Goal: Task Accomplishment & Management: Manage account settings

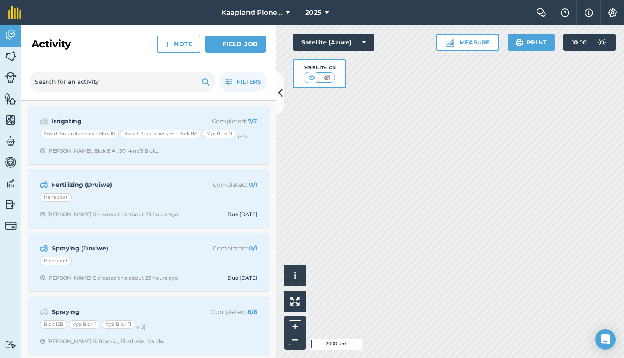
click at [280, 93] on icon at bounding box center [280, 93] width 5 height 15
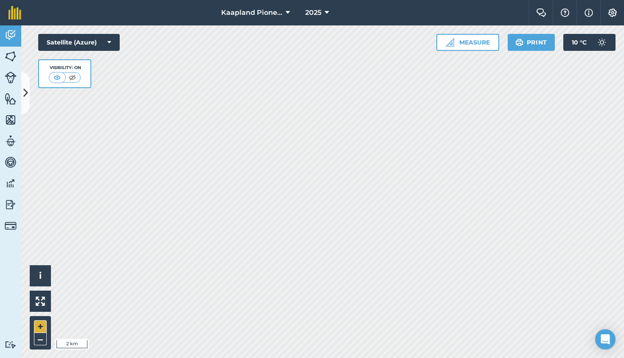
click at [43, 327] on button "+" at bounding box center [40, 327] width 13 height 13
click at [39, 328] on button "+" at bounding box center [40, 327] width 13 height 13
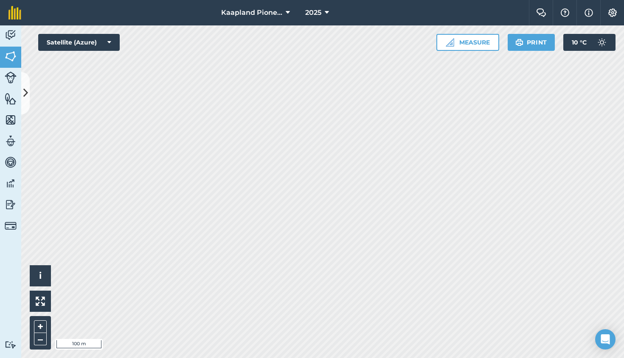
click at [10, 56] on img at bounding box center [11, 56] width 12 height 13
click at [26, 92] on icon at bounding box center [25, 93] width 5 height 15
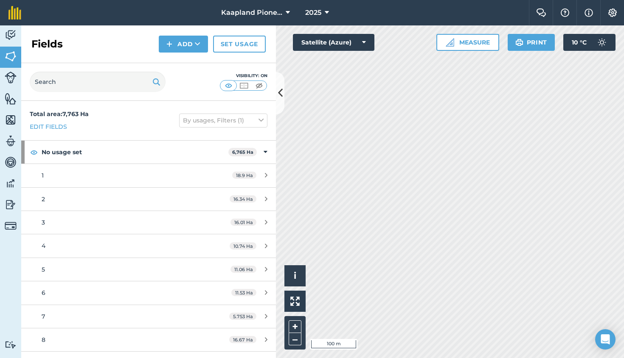
click at [177, 46] on button "Add" at bounding box center [183, 44] width 49 height 17
click at [181, 63] on link "Draw" at bounding box center [183, 63] width 47 height 19
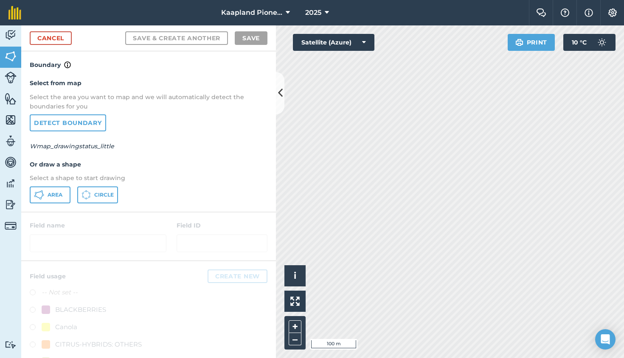
click at [281, 92] on icon at bounding box center [280, 93] width 5 height 15
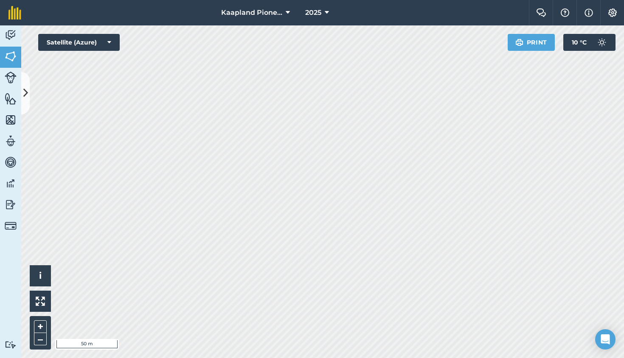
click at [26, 89] on icon at bounding box center [25, 93] width 5 height 15
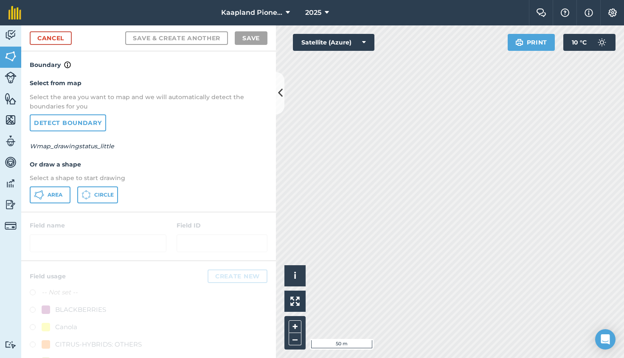
click at [51, 194] on span "Area" at bounding box center [55, 195] width 15 height 7
click at [281, 94] on icon at bounding box center [280, 93] width 5 height 15
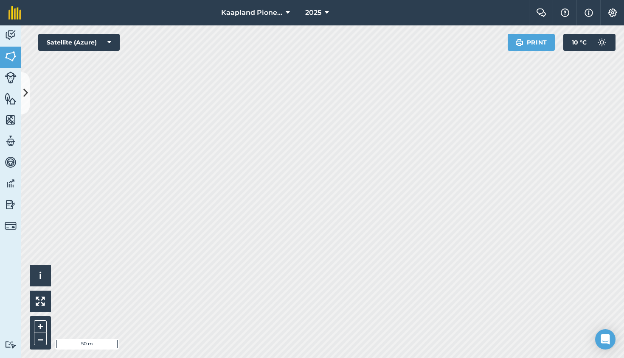
click at [25, 90] on icon at bounding box center [25, 93] width 5 height 15
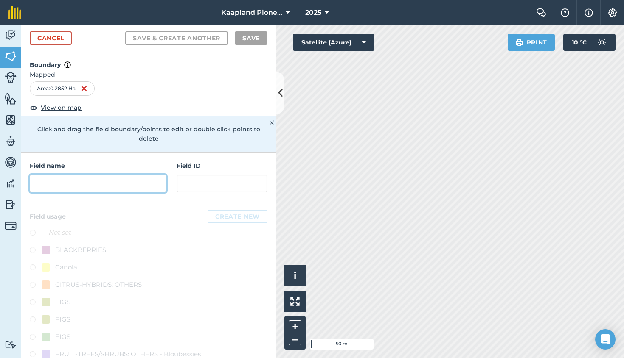
click at [58, 175] on input "text" at bounding box center [98, 184] width 137 height 18
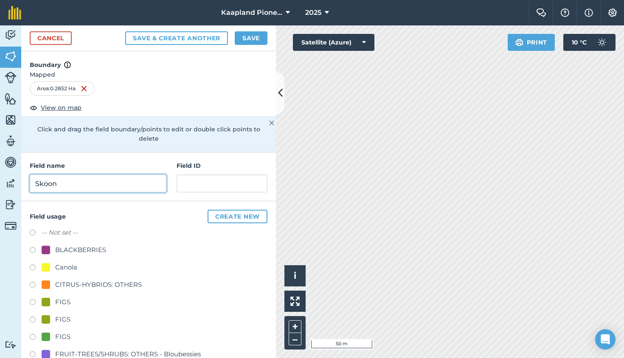
type input "Skoon"
click at [33, 230] on label at bounding box center [36, 234] width 12 height 8
radio input "true"
click at [249, 40] on button "Save" at bounding box center [251, 38] width 33 height 14
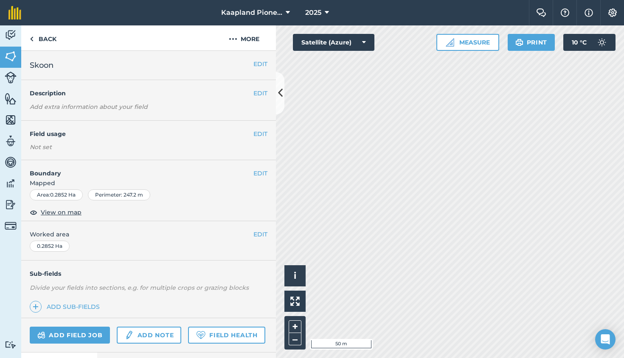
click at [280, 92] on icon at bounding box center [280, 93] width 5 height 15
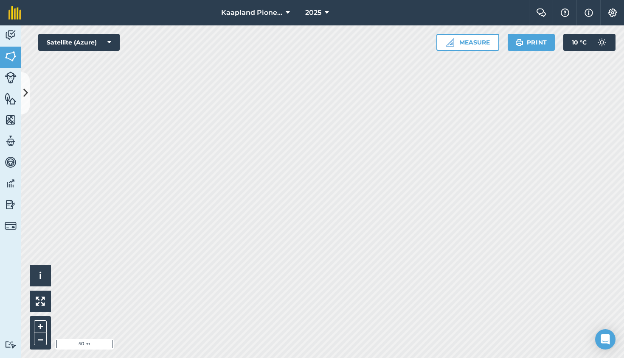
click at [26, 93] on icon at bounding box center [25, 93] width 5 height 15
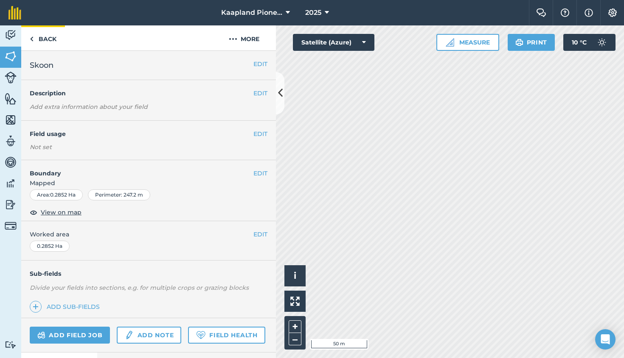
click at [29, 36] on link "Back" at bounding box center [43, 37] width 44 height 25
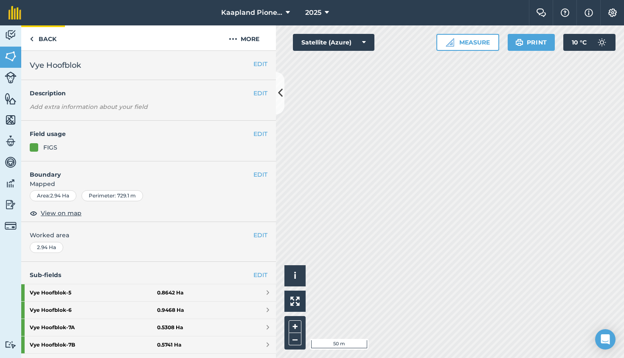
click at [28, 39] on link "Back" at bounding box center [43, 37] width 44 height 25
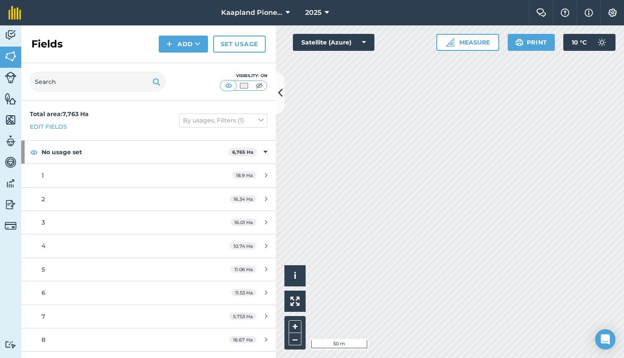
click at [182, 45] on button "Add" at bounding box center [183, 44] width 49 height 17
click at [179, 62] on link "Draw" at bounding box center [183, 63] width 47 height 19
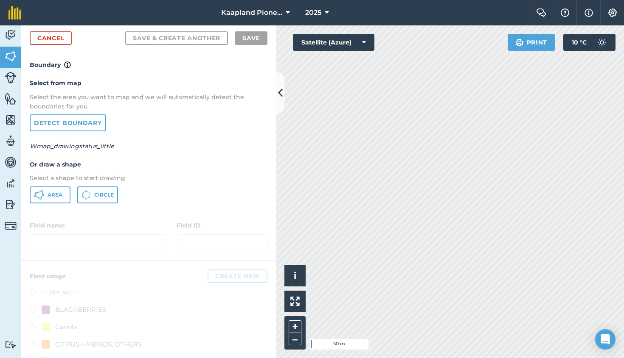
click at [48, 193] on span "Area" at bounding box center [55, 195] width 15 height 7
click at [280, 91] on icon at bounding box center [280, 93] width 5 height 15
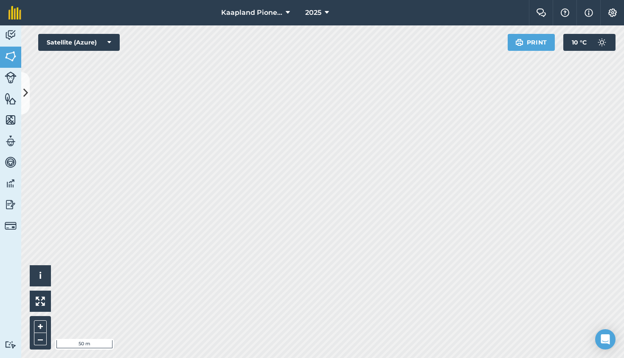
click at [25, 91] on icon at bounding box center [25, 93] width 5 height 15
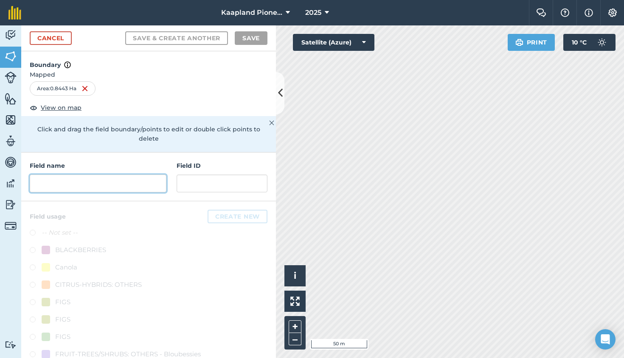
click at [47, 176] on input "text" at bounding box center [98, 184] width 137 height 18
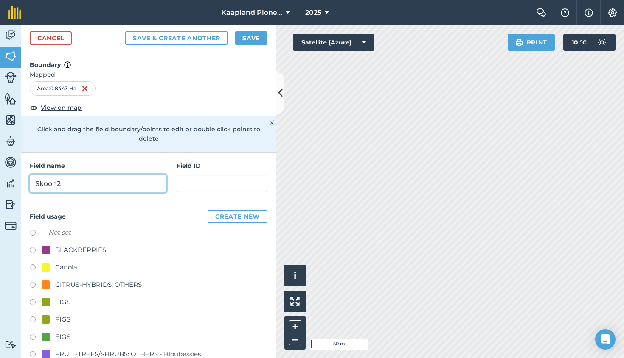
type input "Skoon2"
click at [31, 230] on label at bounding box center [36, 234] width 12 height 8
radio input "true"
click at [245, 38] on button "Save" at bounding box center [251, 38] width 33 height 14
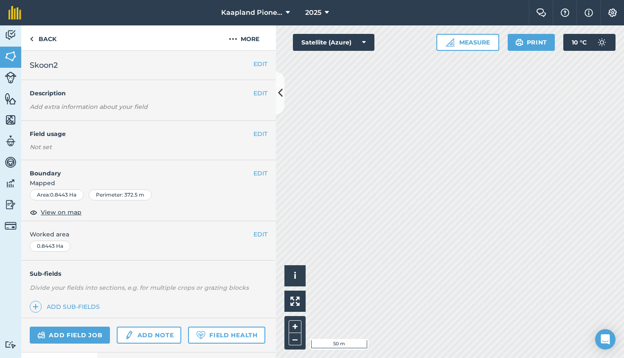
click at [280, 93] on icon at bounding box center [280, 93] width 5 height 15
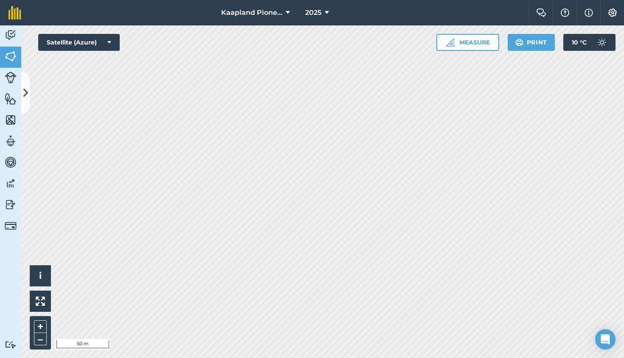
click at [134, 0] on html "Kaapland Pioneer 2025 Farm Chat Help Info Settings Kaapland Pioneer - 2025 Repr…" at bounding box center [312, 179] width 624 height 358
click at [25, 88] on icon at bounding box center [25, 93] width 5 height 15
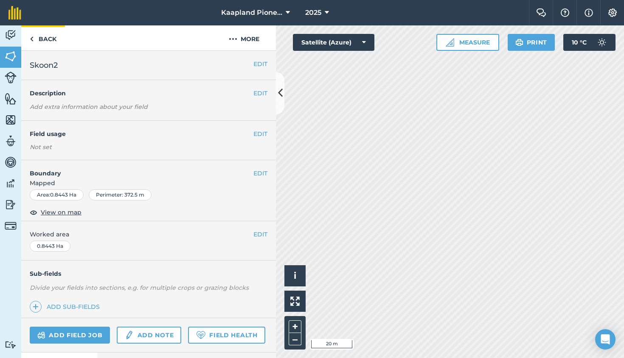
click at [36, 39] on link "Back" at bounding box center [43, 37] width 44 height 25
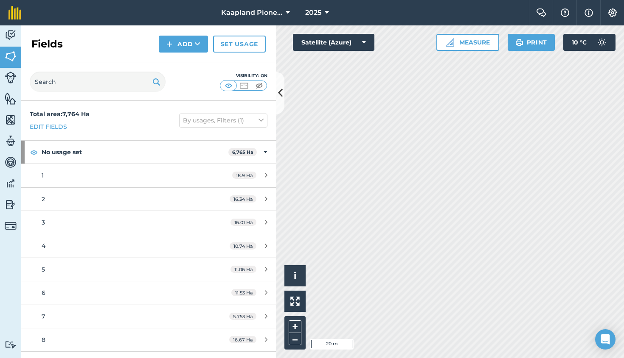
click at [181, 43] on button "Add" at bounding box center [183, 44] width 49 height 17
click at [177, 62] on link "Draw" at bounding box center [183, 63] width 47 height 19
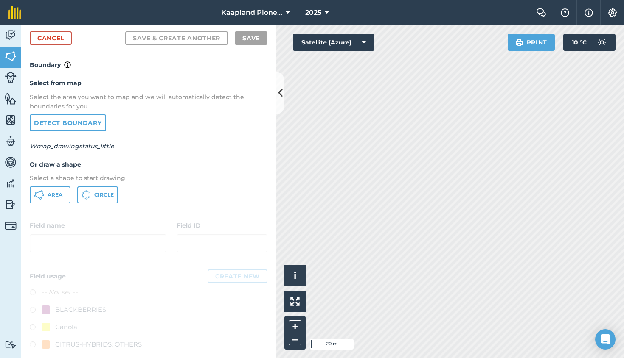
click at [50, 193] on span "Area" at bounding box center [55, 195] width 15 height 7
click at [280, 94] on icon at bounding box center [280, 93] width 5 height 15
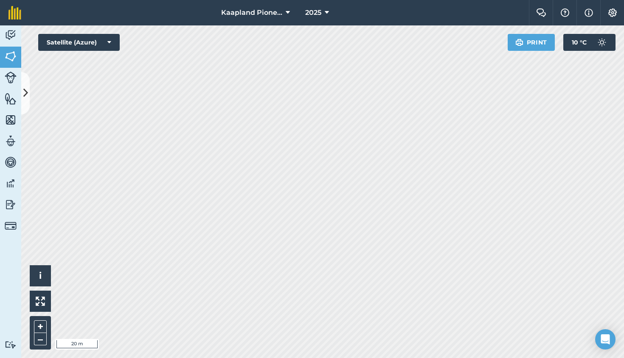
click at [25, 95] on icon at bounding box center [25, 93] width 5 height 15
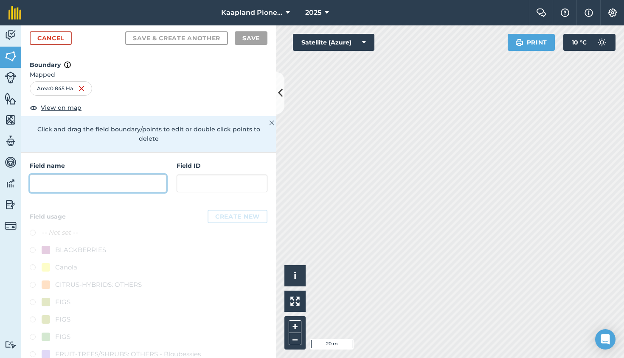
click at [62, 176] on input "text" at bounding box center [98, 184] width 137 height 18
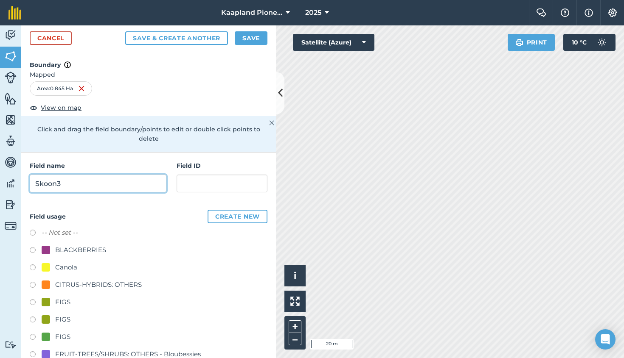
type input "Skoon3"
click at [33, 230] on label at bounding box center [36, 234] width 12 height 8
radio input "true"
click at [248, 38] on button "Save" at bounding box center [251, 38] width 33 height 14
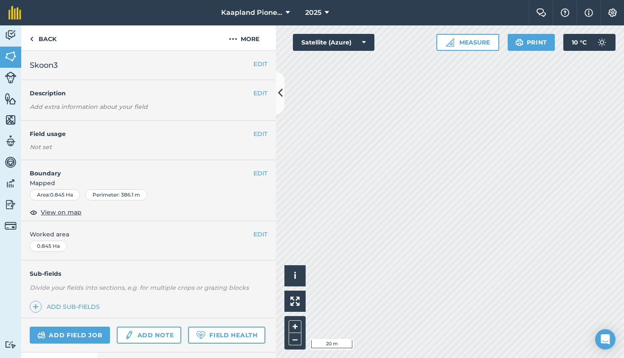
click at [282, 94] on icon at bounding box center [280, 93] width 5 height 15
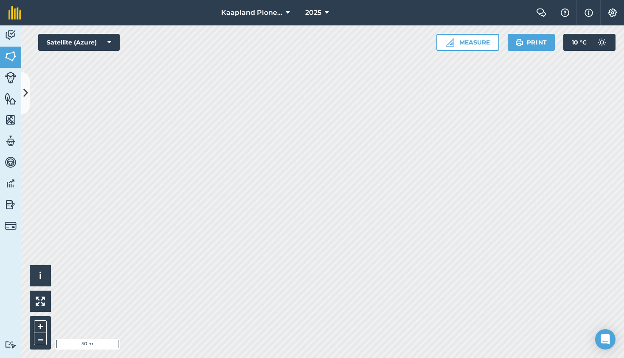
click at [25, 91] on icon at bounding box center [25, 93] width 5 height 15
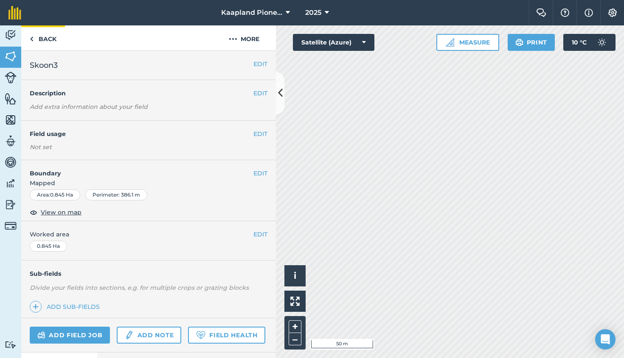
click at [42, 37] on link "Back" at bounding box center [43, 37] width 44 height 25
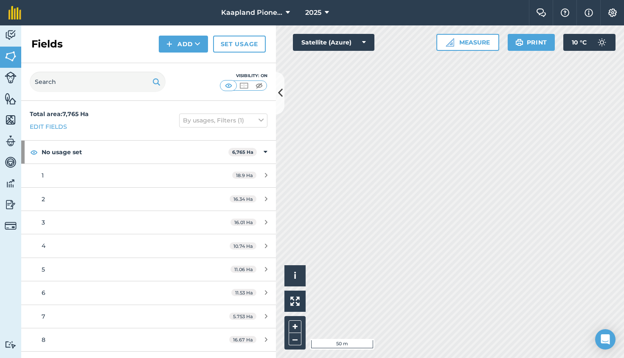
click at [186, 42] on button "Add" at bounding box center [183, 44] width 49 height 17
click at [181, 64] on link "Draw" at bounding box center [183, 63] width 47 height 19
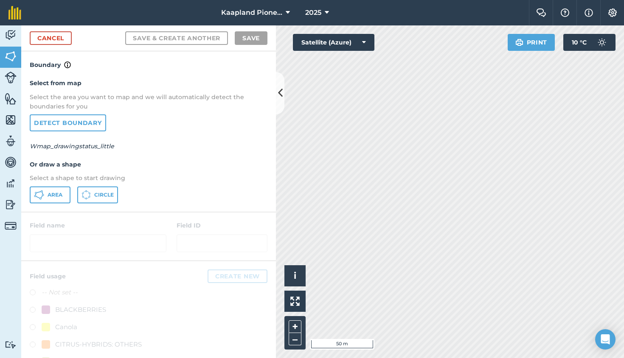
click at [48, 195] on span "Area" at bounding box center [55, 195] width 15 height 7
click at [281, 92] on icon at bounding box center [280, 93] width 5 height 15
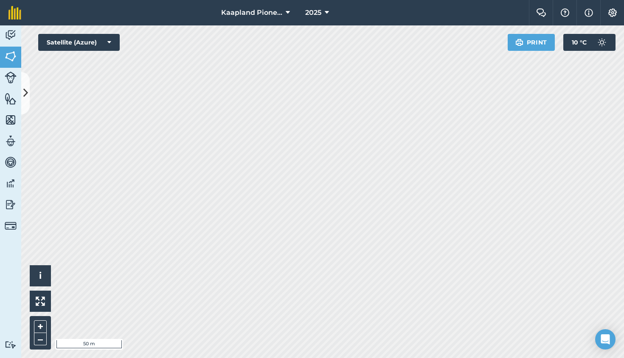
click at [26, 92] on icon at bounding box center [25, 93] width 5 height 15
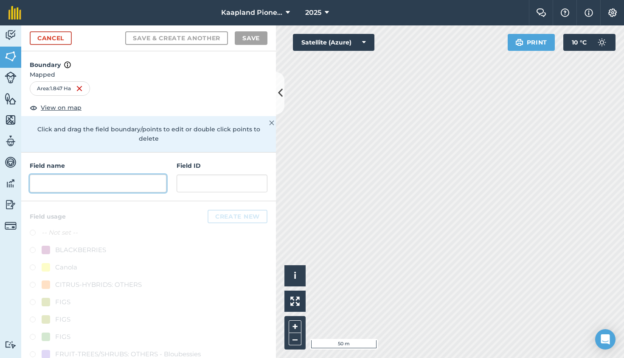
click at [52, 175] on input "text" at bounding box center [98, 184] width 137 height 18
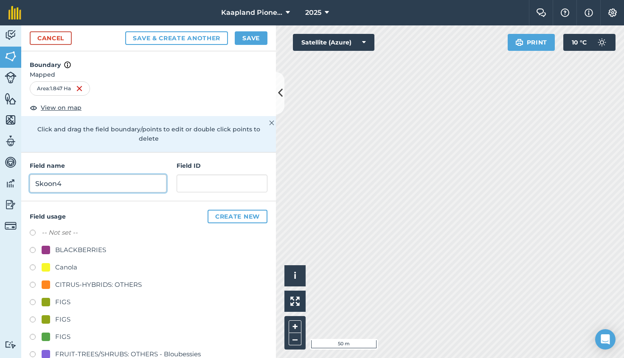
type input "Skoon4"
click at [31, 230] on label at bounding box center [36, 234] width 12 height 8
radio input "true"
click at [246, 37] on button "Save" at bounding box center [251, 38] width 33 height 14
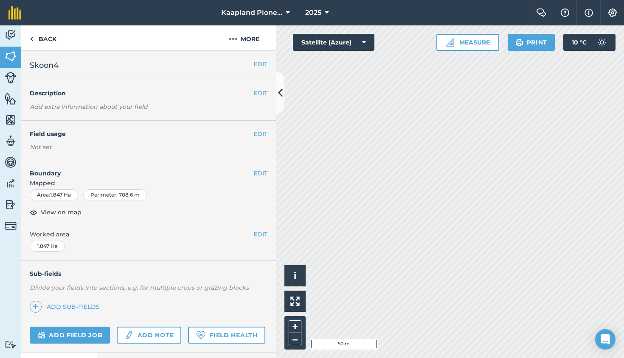
click at [281, 92] on icon at bounding box center [280, 93] width 5 height 15
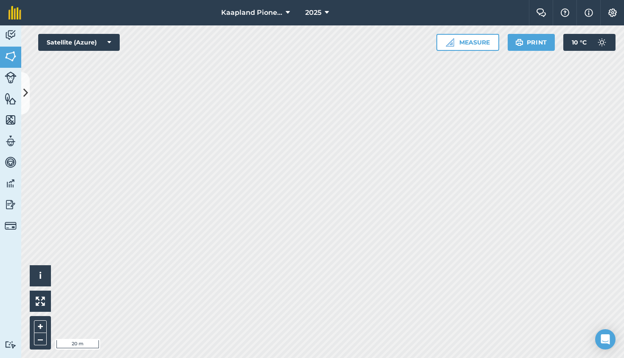
click at [25, 92] on icon at bounding box center [25, 93] width 5 height 15
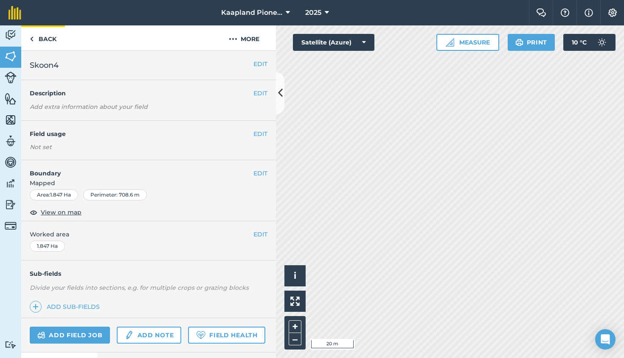
click at [41, 38] on link "Back" at bounding box center [43, 37] width 44 height 25
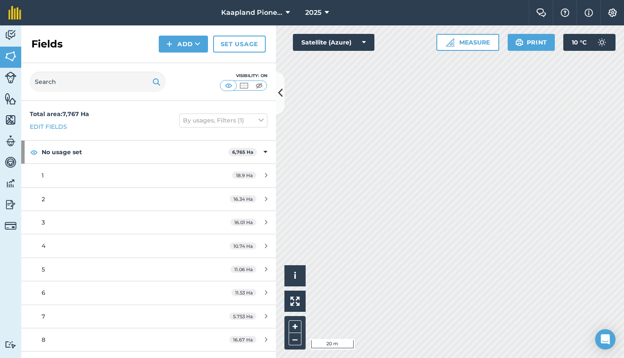
click at [176, 42] on button "Add" at bounding box center [183, 44] width 49 height 17
click at [180, 62] on link "Draw" at bounding box center [183, 63] width 47 height 19
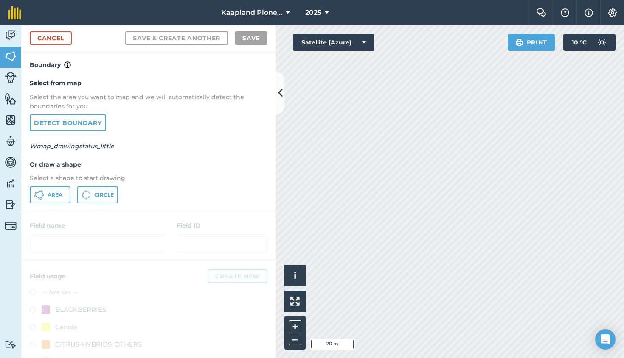
click at [49, 197] on span "Area" at bounding box center [55, 195] width 15 height 7
click at [280, 93] on icon at bounding box center [280, 93] width 5 height 15
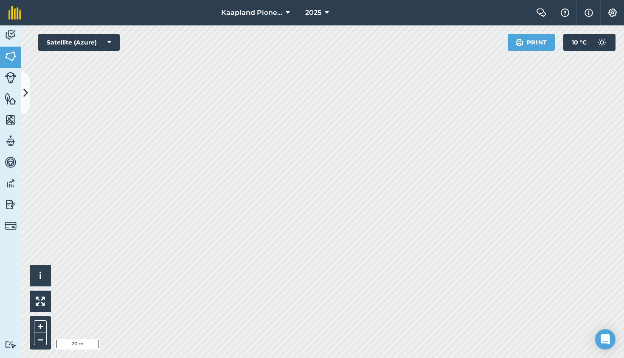
click at [26, 95] on icon at bounding box center [25, 93] width 5 height 15
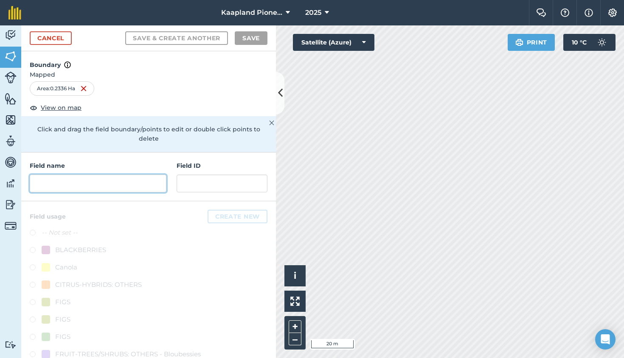
click at [76, 175] on input "text" at bounding box center [98, 184] width 137 height 18
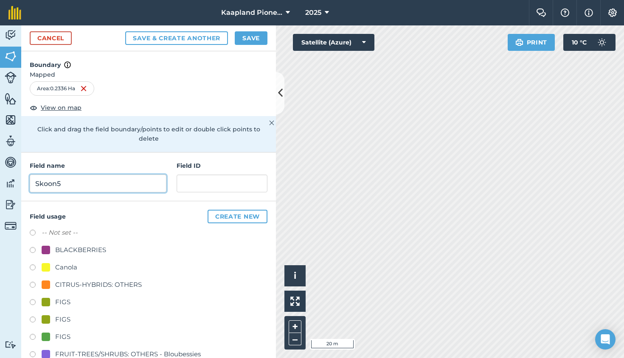
type input "Skoon5"
click at [33, 230] on label at bounding box center [36, 234] width 12 height 8
radio input "true"
click at [252, 39] on button "Save" at bounding box center [251, 38] width 33 height 14
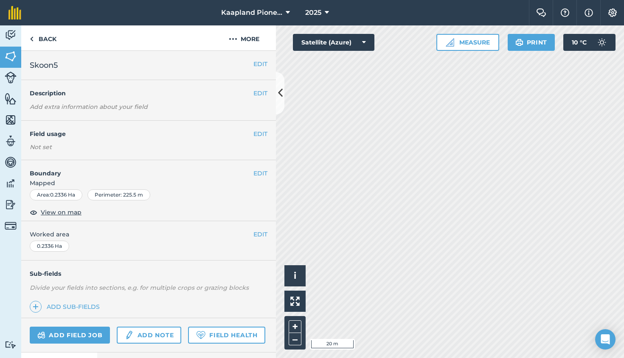
click at [279, 95] on icon at bounding box center [280, 93] width 5 height 15
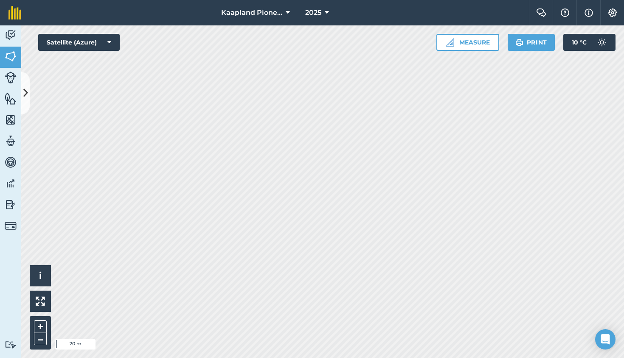
click at [28, 93] on icon at bounding box center [25, 93] width 5 height 15
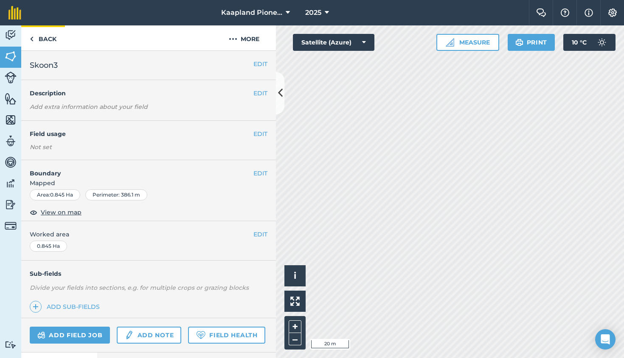
click at [35, 38] on link "Back" at bounding box center [43, 37] width 44 height 25
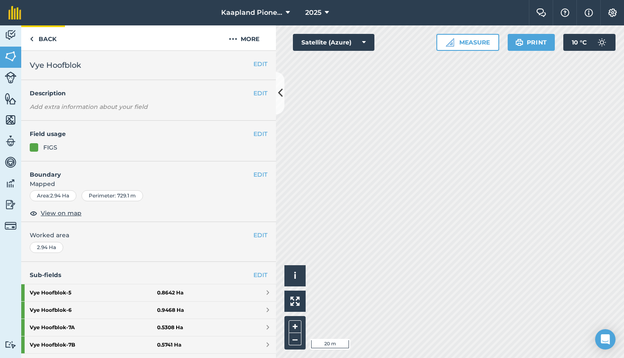
click at [35, 38] on link "Back" at bounding box center [43, 37] width 44 height 25
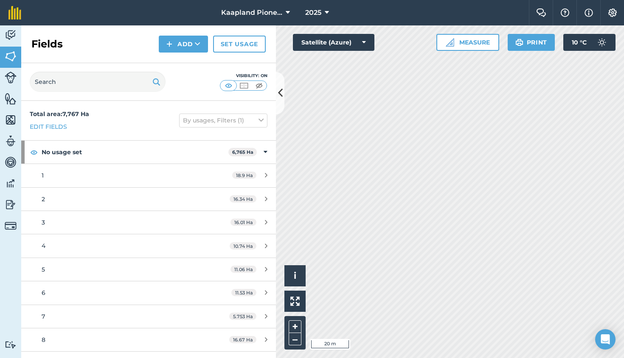
click at [177, 44] on button "Add" at bounding box center [183, 44] width 49 height 17
click at [177, 63] on link "Draw" at bounding box center [183, 63] width 47 height 19
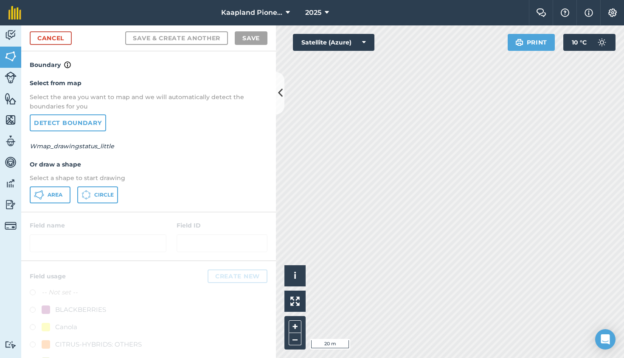
click at [46, 196] on button "Area" at bounding box center [50, 195] width 41 height 17
click at [279, 93] on icon at bounding box center [280, 93] width 5 height 15
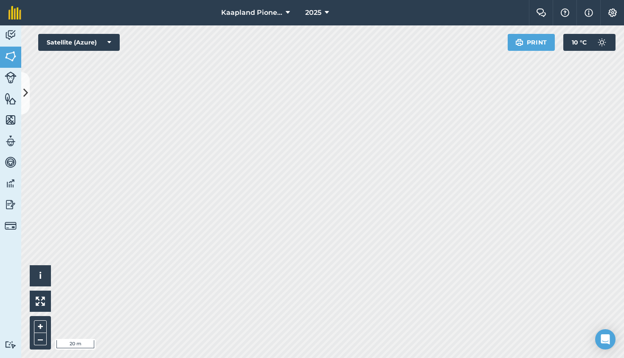
click at [26, 89] on icon at bounding box center [25, 93] width 5 height 15
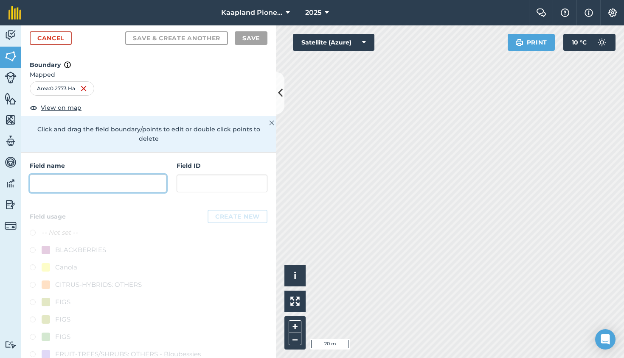
click at [76, 176] on input "text" at bounding box center [98, 184] width 137 height 18
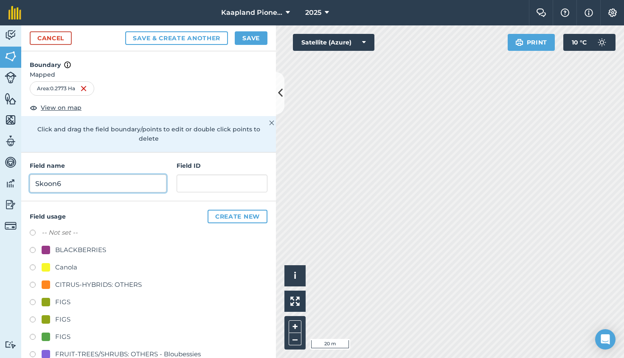
type input "Skoon6"
click at [33, 230] on label at bounding box center [36, 234] width 12 height 8
radio input "true"
click at [246, 39] on button "Save" at bounding box center [251, 38] width 33 height 14
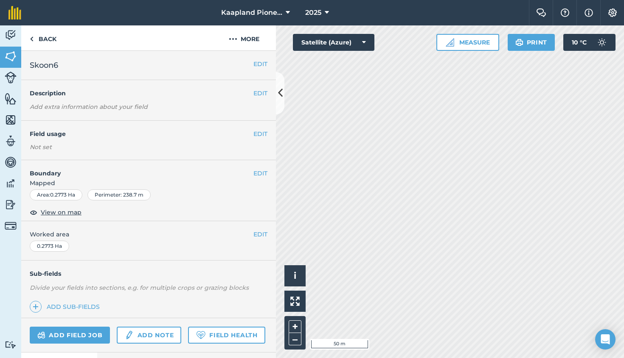
click at [280, 90] on icon at bounding box center [280, 93] width 5 height 15
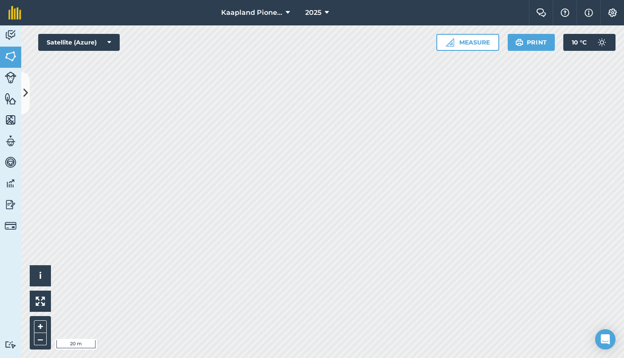
click at [25, 93] on icon at bounding box center [25, 93] width 5 height 15
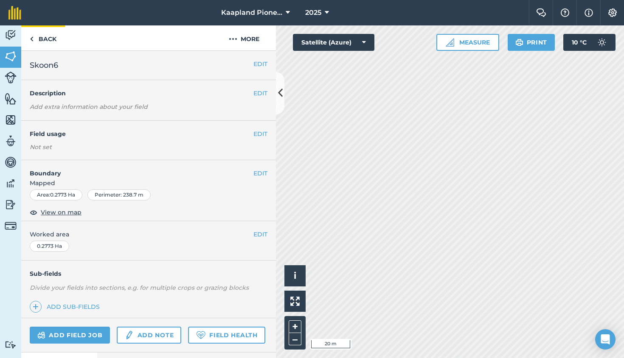
click at [36, 37] on link "Back" at bounding box center [43, 37] width 44 height 25
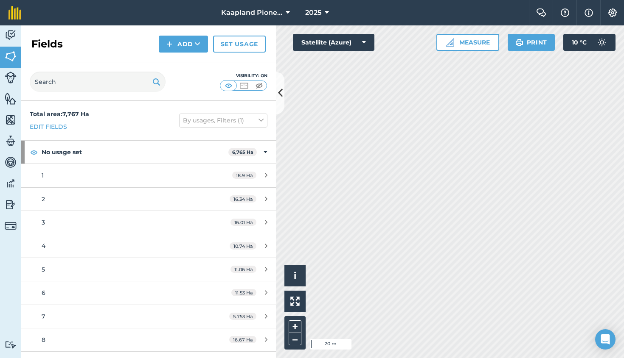
click at [174, 45] on button "Add" at bounding box center [183, 44] width 49 height 17
click at [179, 61] on link "Draw" at bounding box center [183, 63] width 47 height 19
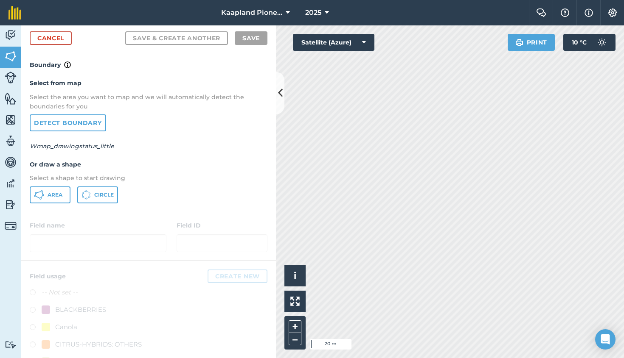
click at [48, 195] on span "Area" at bounding box center [55, 195] width 15 height 7
click at [282, 94] on icon at bounding box center [280, 93] width 5 height 15
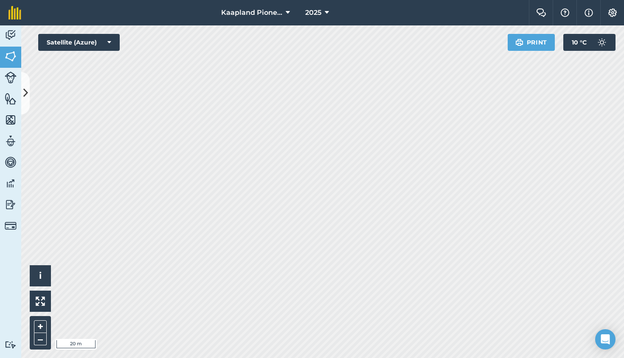
click at [24, 91] on icon at bounding box center [25, 93] width 5 height 15
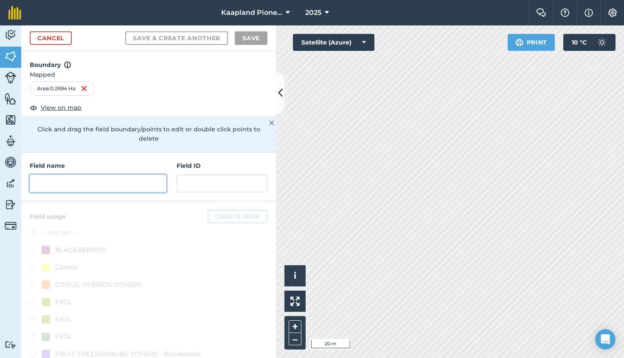
click at [62, 176] on input "text" at bounding box center [98, 184] width 137 height 18
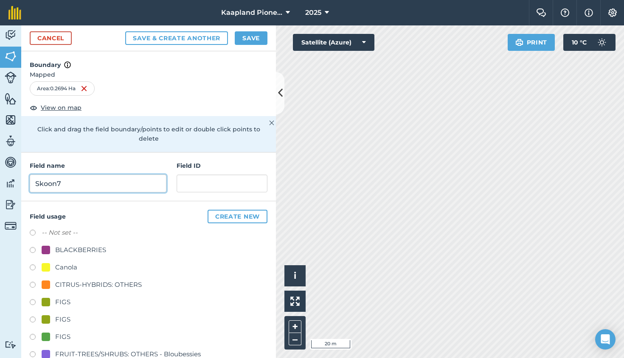
type input "Skoon7"
click at [32, 230] on label at bounding box center [36, 234] width 12 height 8
radio input "true"
click at [250, 39] on button "Save" at bounding box center [251, 38] width 33 height 14
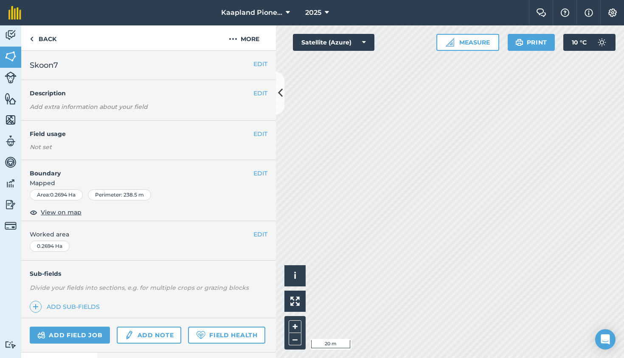
click at [279, 95] on icon at bounding box center [280, 93] width 5 height 15
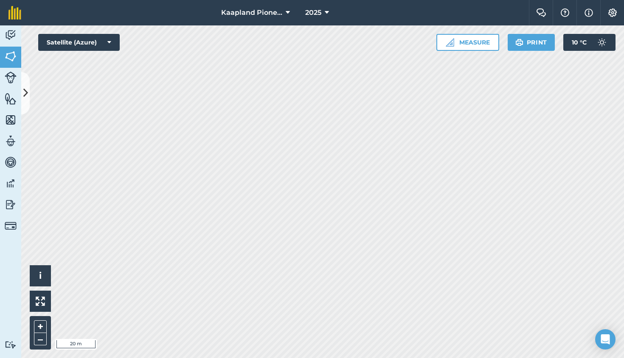
click at [27, 92] on icon at bounding box center [25, 93] width 5 height 15
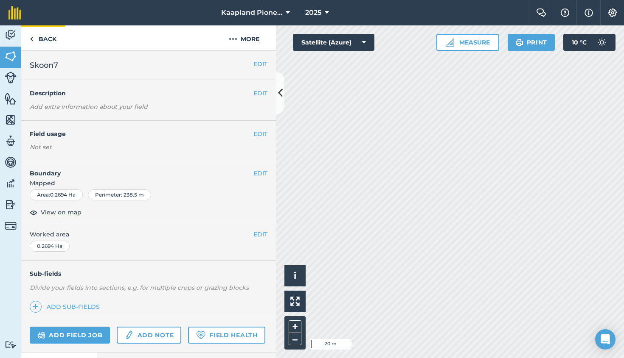
click at [37, 37] on link "Back" at bounding box center [43, 37] width 44 height 25
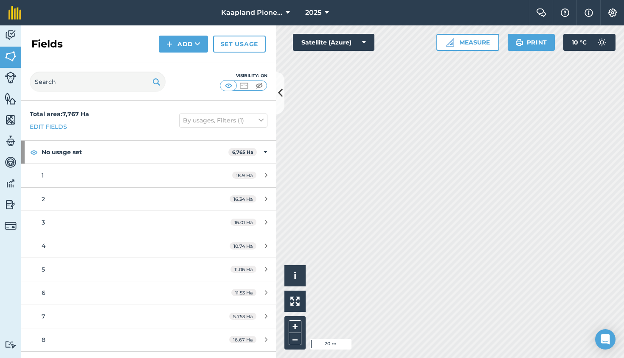
click at [180, 47] on button "Add" at bounding box center [183, 44] width 49 height 17
click at [179, 62] on link "Draw" at bounding box center [183, 63] width 47 height 19
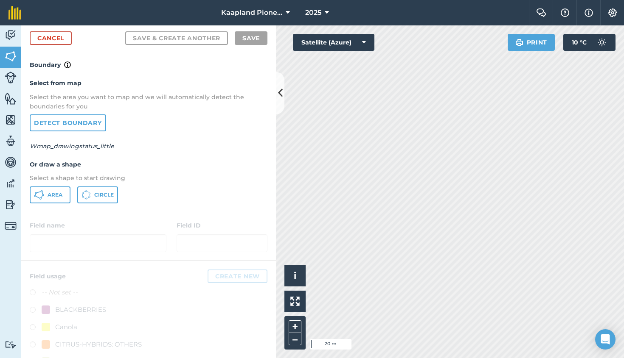
click at [54, 193] on span "Area" at bounding box center [55, 195] width 15 height 7
click at [280, 93] on icon at bounding box center [280, 93] width 5 height 15
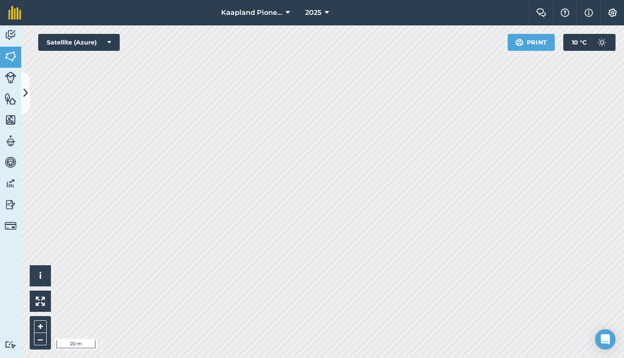
click at [27, 92] on icon at bounding box center [25, 93] width 5 height 15
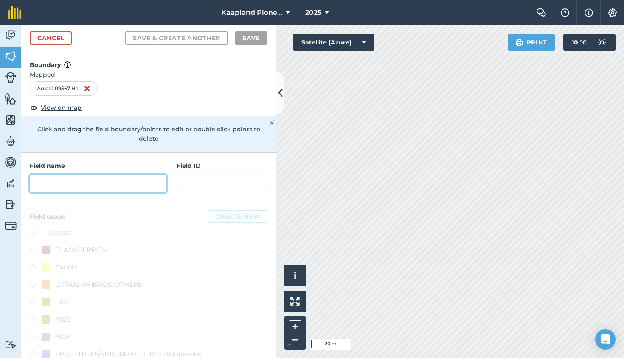
click at [91, 176] on input "text" at bounding box center [98, 184] width 137 height 18
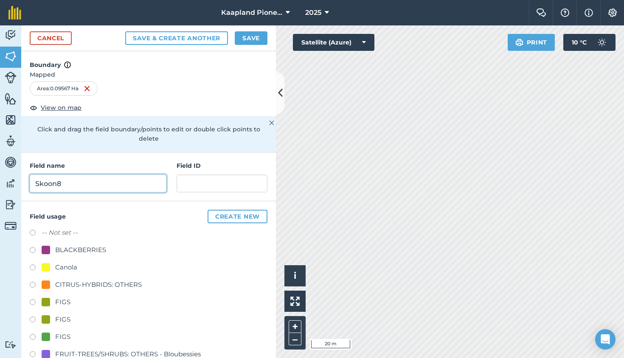
type input "Skoon8"
click at [32, 230] on label at bounding box center [36, 234] width 12 height 8
radio input "true"
click at [249, 36] on button "Save" at bounding box center [251, 38] width 33 height 14
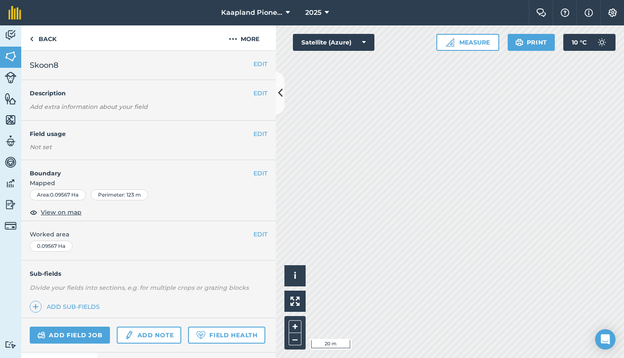
click at [280, 94] on icon at bounding box center [280, 93] width 5 height 15
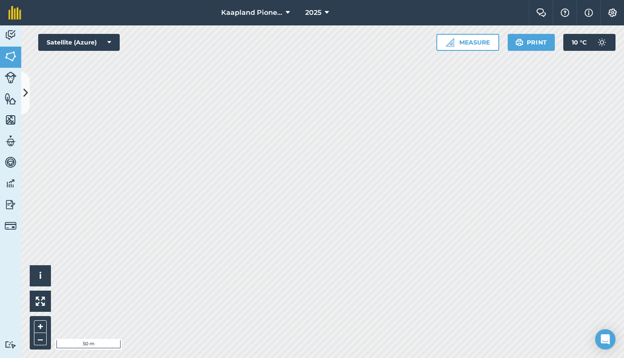
click at [25, 88] on icon at bounding box center [25, 93] width 5 height 15
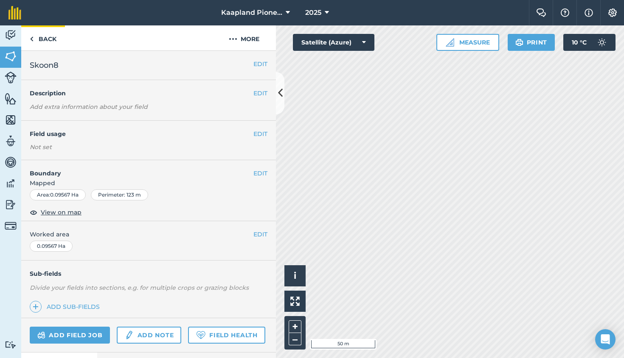
click at [35, 37] on link "Back" at bounding box center [43, 37] width 44 height 25
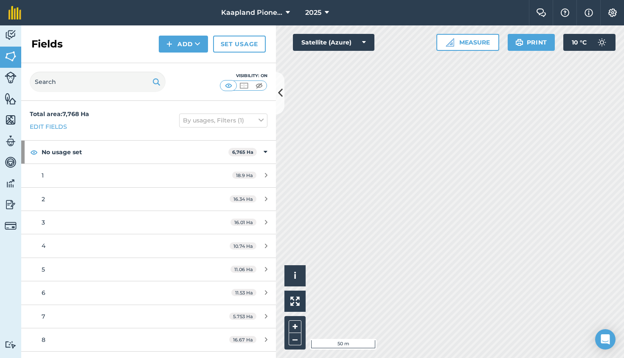
click at [184, 42] on button "Add" at bounding box center [183, 44] width 49 height 17
click at [183, 63] on link "Draw" at bounding box center [183, 63] width 47 height 19
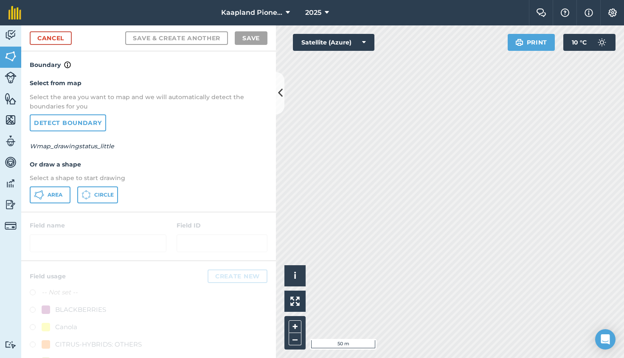
click at [45, 196] on button "Area" at bounding box center [50, 195] width 41 height 17
click at [280, 89] on icon at bounding box center [280, 93] width 5 height 15
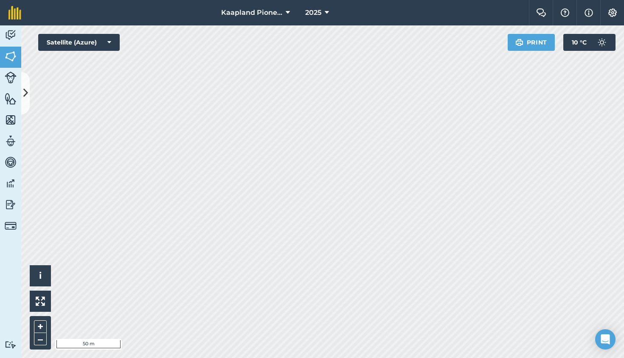
click at [25, 96] on icon at bounding box center [25, 93] width 5 height 15
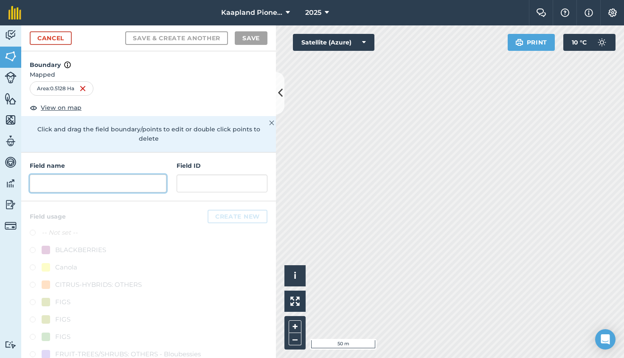
click at [51, 175] on input "text" at bounding box center [98, 184] width 137 height 18
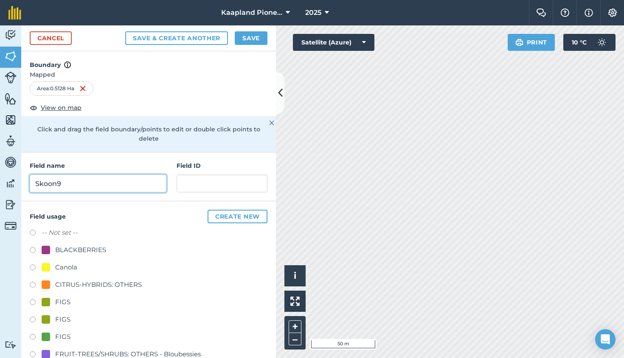
type input "Skoon9"
click at [32, 230] on label at bounding box center [36, 234] width 12 height 8
radio input "true"
click at [252, 41] on button "Save" at bounding box center [251, 38] width 33 height 14
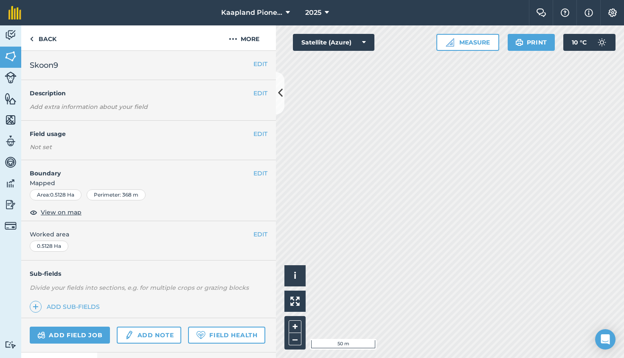
click at [280, 96] on icon at bounding box center [280, 93] width 5 height 15
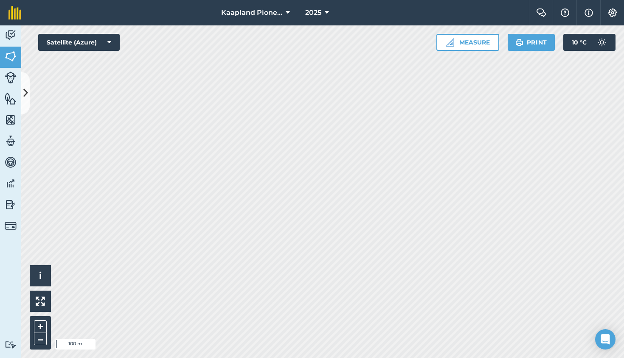
click at [11, 55] on img at bounding box center [11, 56] width 12 height 13
click at [23, 96] on icon at bounding box center [25, 93] width 5 height 15
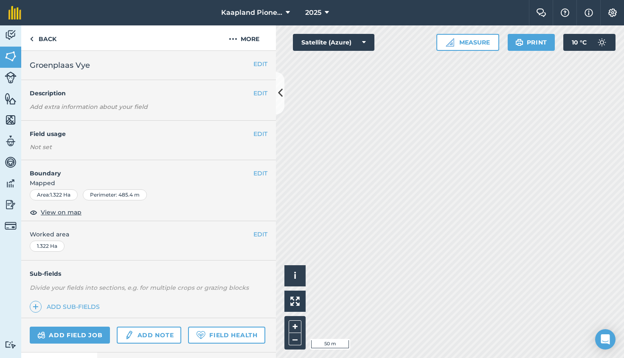
click at [260, 63] on button "EDIT" at bounding box center [260, 63] width 14 height 9
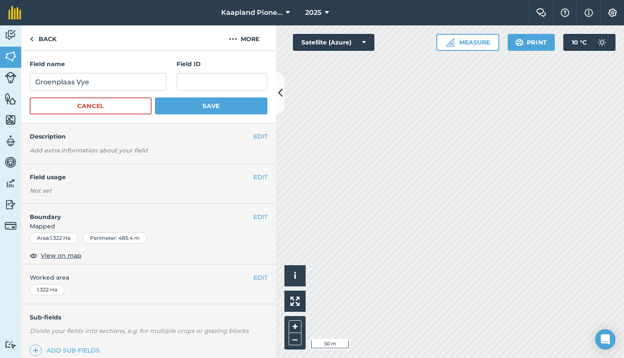
click at [125, 104] on button "Cancel" at bounding box center [91, 106] width 122 height 17
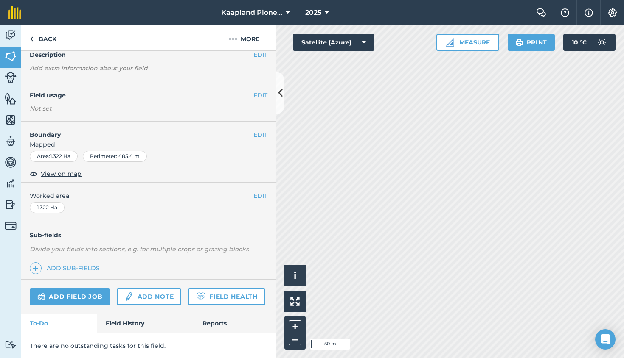
scroll to position [38, 0]
click at [121, 325] on link "Field History" at bounding box center [145, 324] width 96 height 19
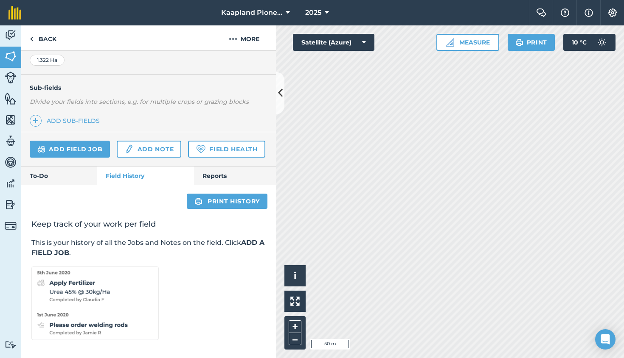
scroll to position [186, 0]
click at [222, 171] on link "Reports" at bounding box center [235, 176] width 82 height 19
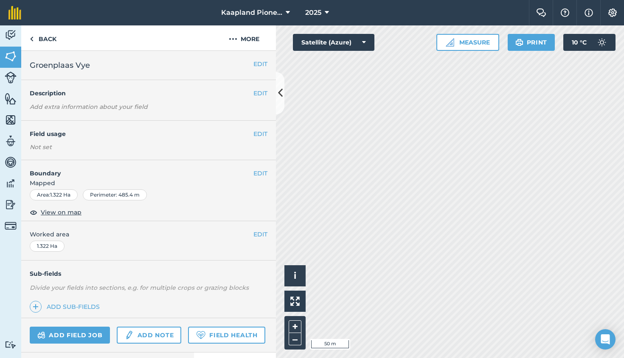
click at [261, 64] on button "EDIT" at bounding box center [260, 63] width 14 height 9
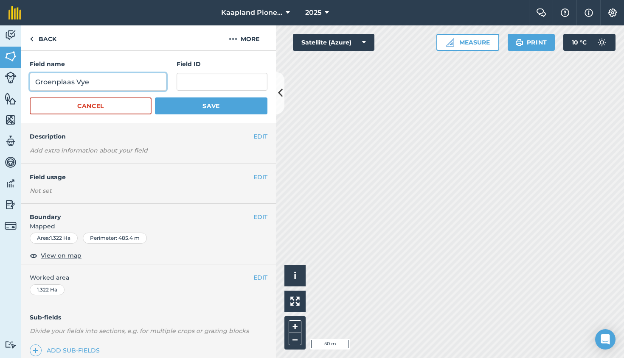
click at [96, 77] on input "Groenplaas Vye" at bounding box center [98, 82] width 137 height 18
click at [101, 86] on input "Groenplaas Vye" at bounding box center [98, 82] width 137 height 18
type input "G"
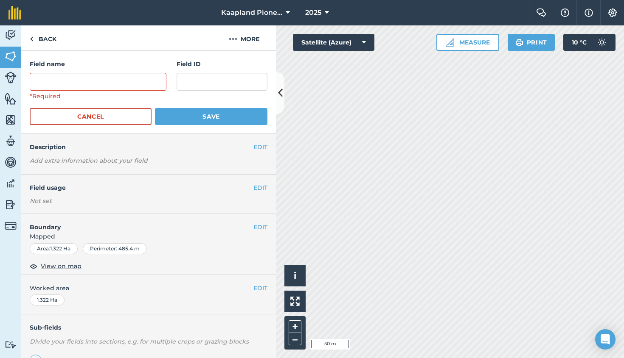
click at [119, 120] on button "Cancel" at bounding box center [91, 116] width 122 height 17
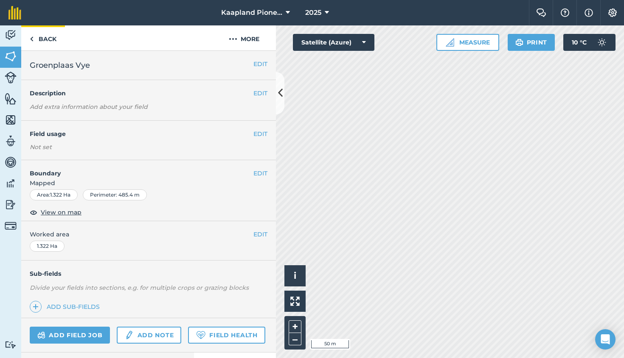
click at [40, 39] on link "Back" at bounding box center [43, 37] width 44 height 25
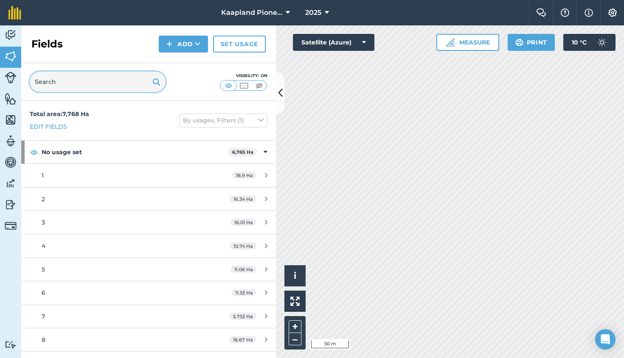
click at [84, 78] on input "text" at bounding box center [98, 82] width 136 height 20
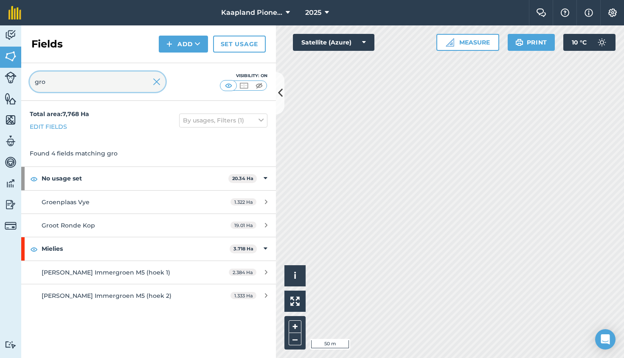
type input "groe"
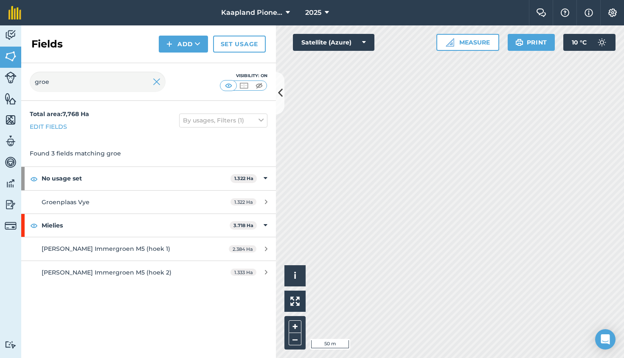
click at [78, 199] on span "Groenplaas Vye" at bounding box center [66, 203] width 48 height 8
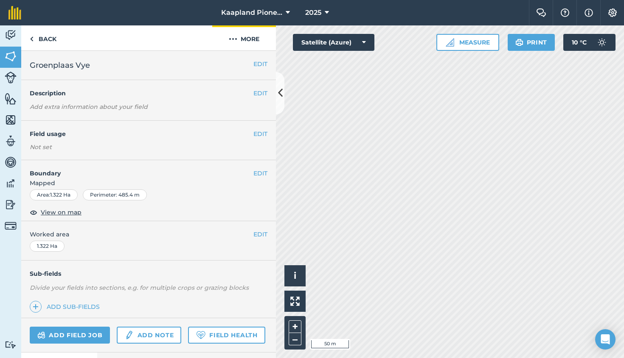
click at [236, 38] on img at bounding box center [233, 39] width 8 height 10
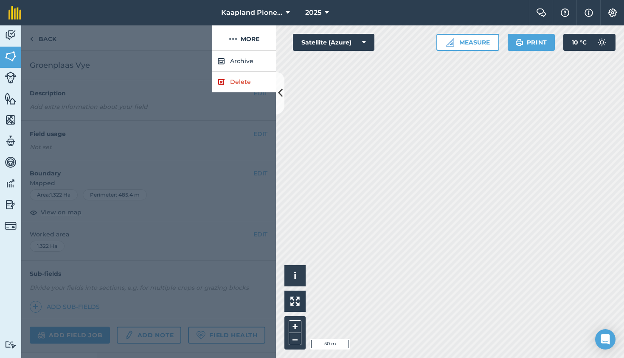
click at [235, 86] on link "Delete" at bounding box center [244, 82] width 64 height 21
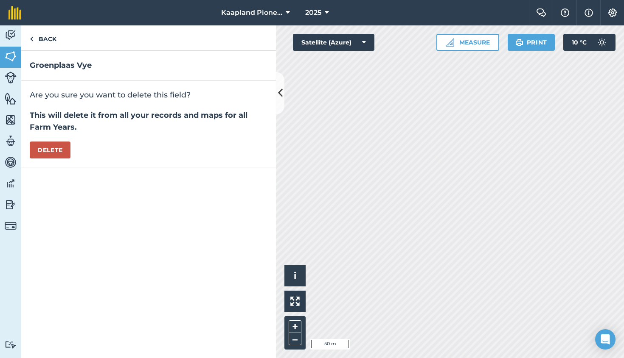
click at [49, 154] on button "Delete" at bounding box center [50, 150] width 41 height 17
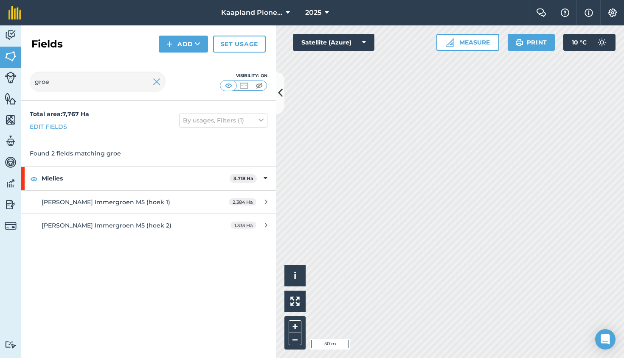
click at [279, 93] on icon at bounding box center [280, 93] width 5 height 15
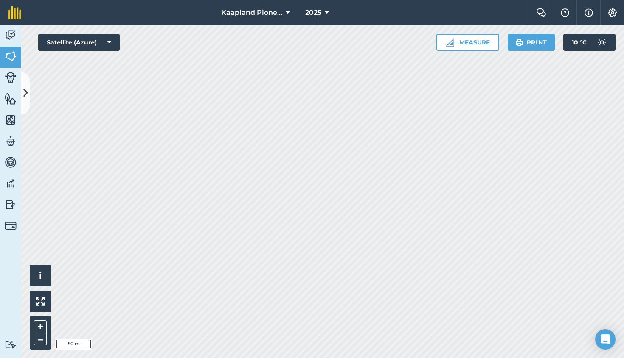
click at [7, 55] on img at bounding box center [11, 56] width 12 height 13
click at [13, 78] on img at bounding box center [11, 78] width 12 height 12
click at [11, 58] on img at bounding box center [11, 56] width 12 height 13
click at [26, 90] on icon at bounding box center [25, 93] width 5 height 15
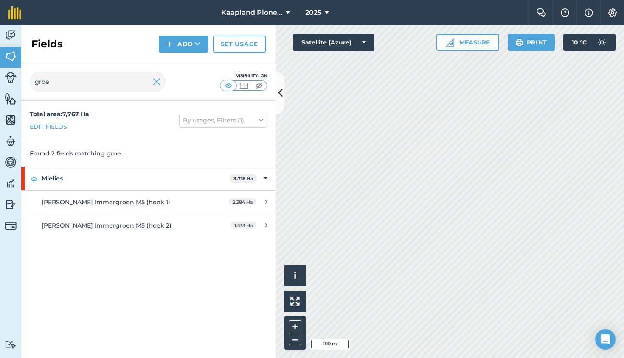
click at [157, 82] on img at bounding box center [157, 82] width 8 height 10
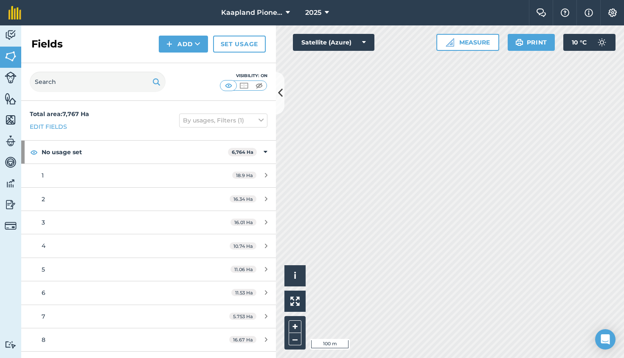
click at [283, 94] on button at bounding box center [280, 93] width 8 height 42
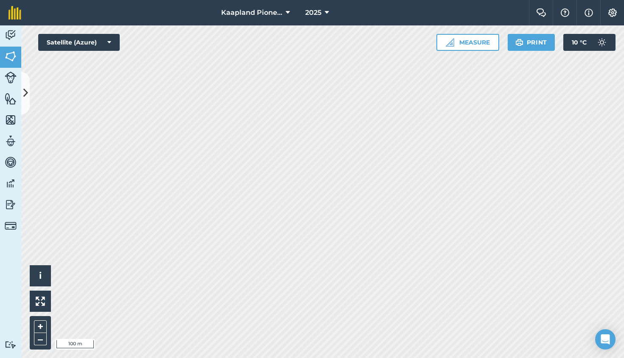
click at [10, 121] on img at bounding box center [11, 120] width 12 height 13
click at [26, 97] on icon at bounding box center [25, 93] width 5 height 15
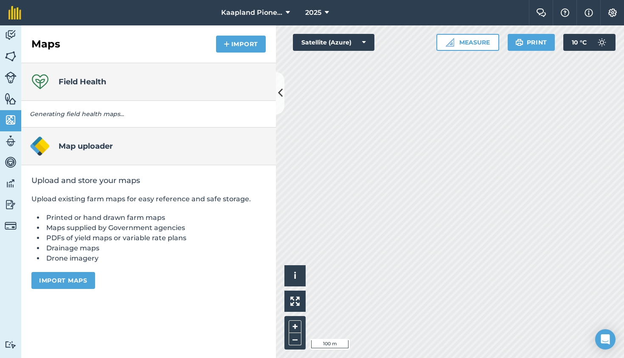
click at [13, 101] on img at bounding box center [11, 98] width 12 height 13
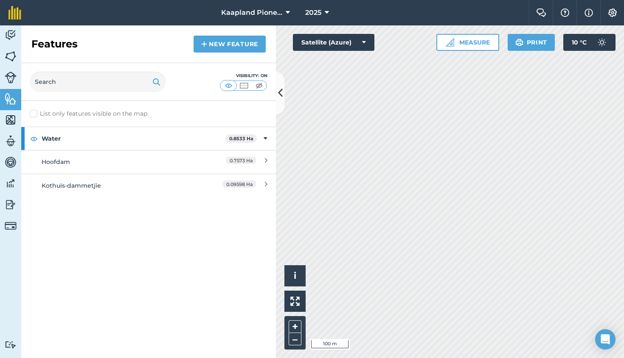
click at [11, 77] on img at bounding box center [11, 78] width 12 height 12
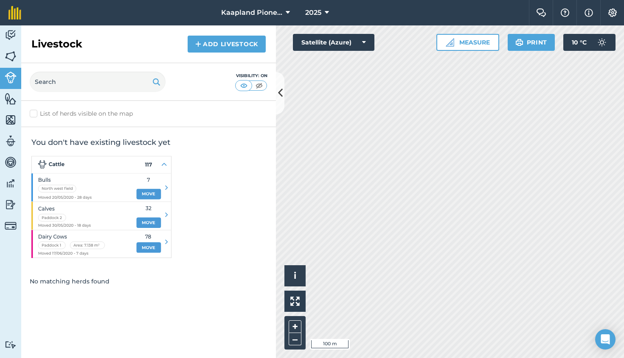
click at [10, 59] on img at bounding box center [11, 56] width 12 height 13
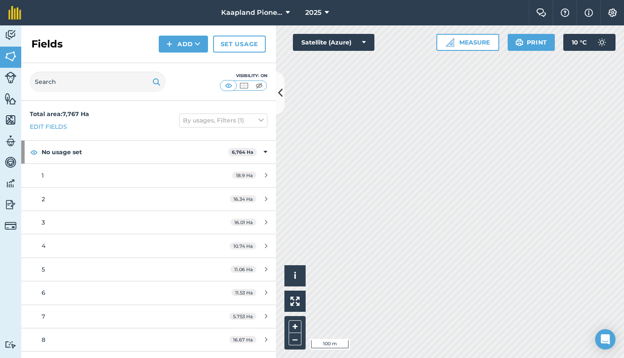
click at [9, 34] on img at bounding box center [11, 35] width 12 height 13
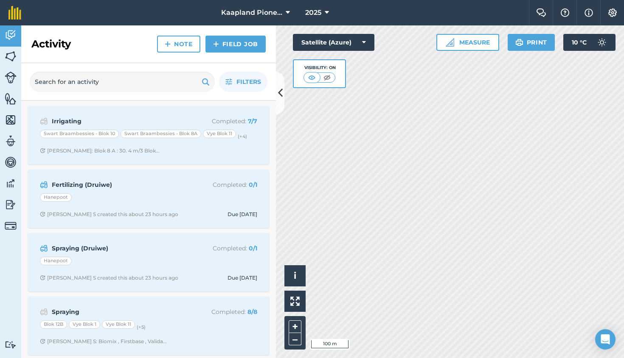
click at [10, 55] on img at bounding box center [11, 56] width 12 height 13
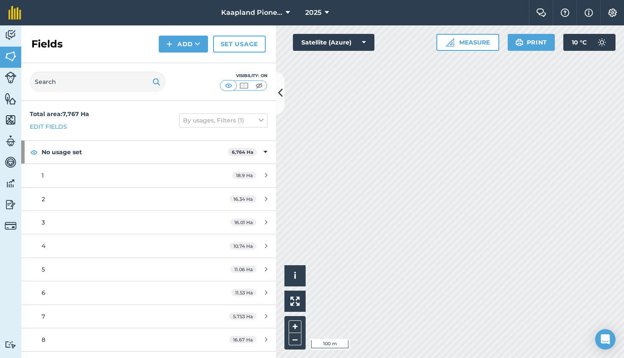
click at [283, 94] on button at bounding box center [280, 93] width 8 height 42
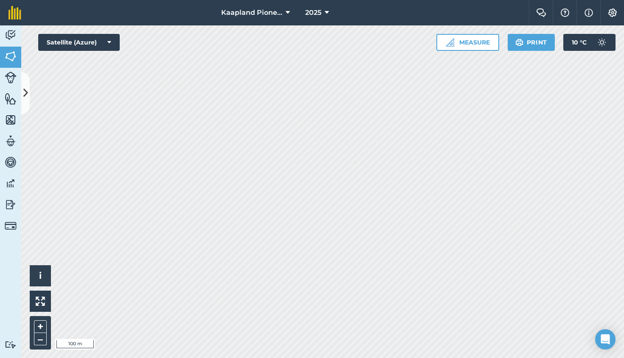
click at [541, 11] on img at bounding box center [541, 12] width 10 height 8
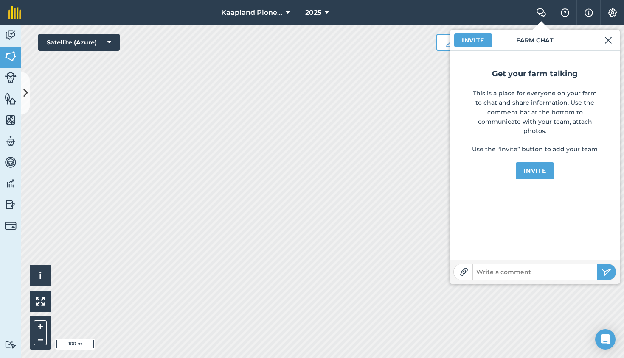
click at [607, 40] on img at bounding box center [608, 40] width 8 height 10
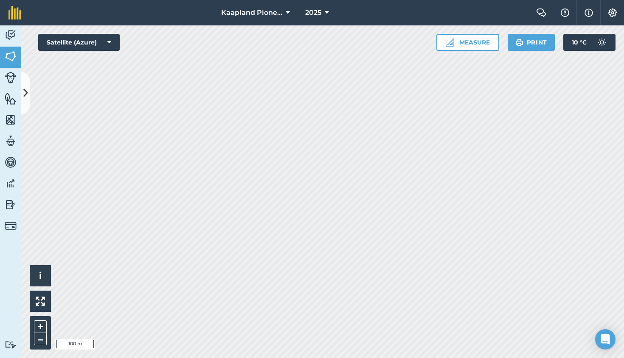
click at [538, 42] on button "Print" at bounding box center [531, 42] width 48 height 17
click at [10, 227] on img at bounding box center [11, 226] width 12 height 12
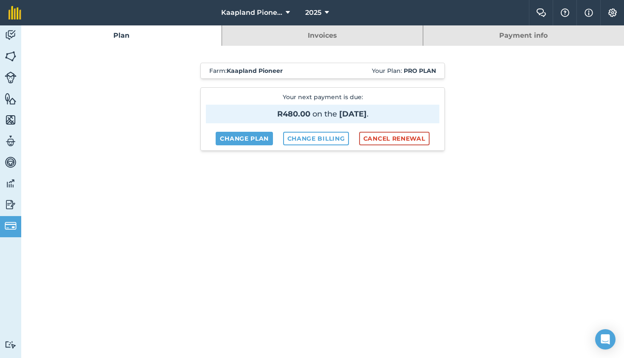
click at [10, 204] on img at bounding box center [11, 205] width 12 height 13
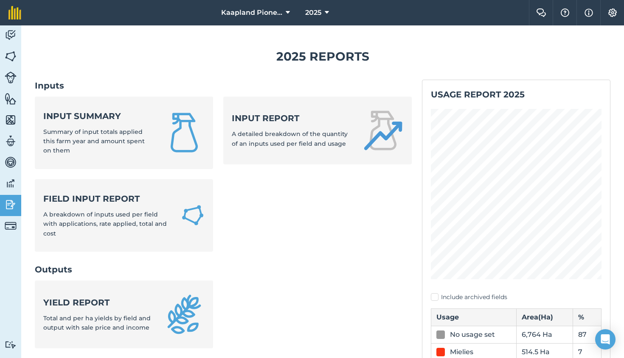
click at [11, 184] on img at bounding box center [11, 183] width 12 height 13
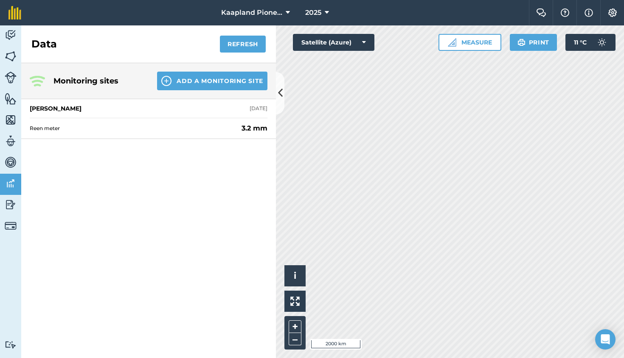
click at [9, 162] on img at bounding box center [11, 162] width 12 height 13
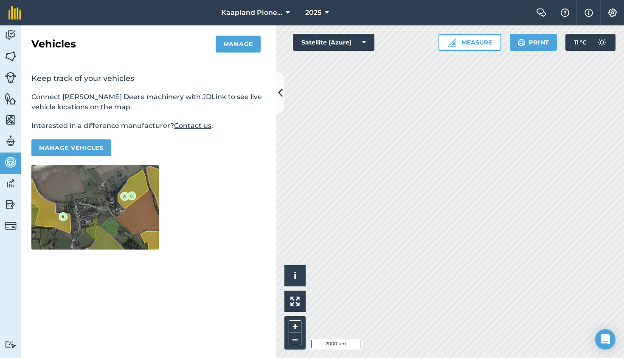
click at [10, 141] on img at bounding box center [11, 141] width 12 height 13
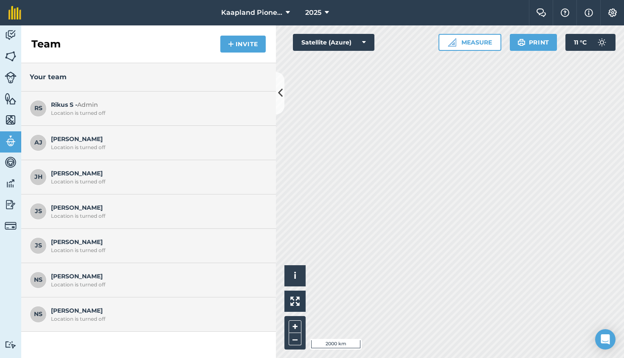
click at [10, 122] on img at bounding box center [11, 120] width 12 height 13
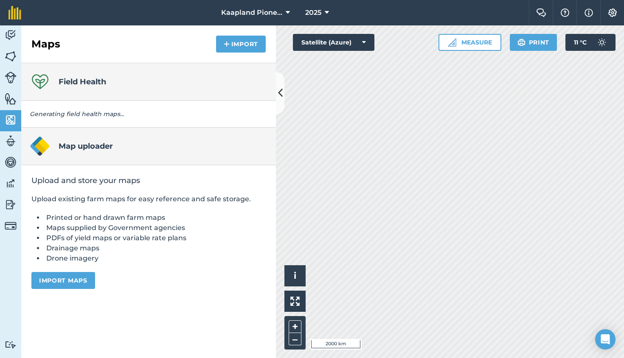
click at [8, 98] on img at bounding box center [11, 98] width 12 height 13
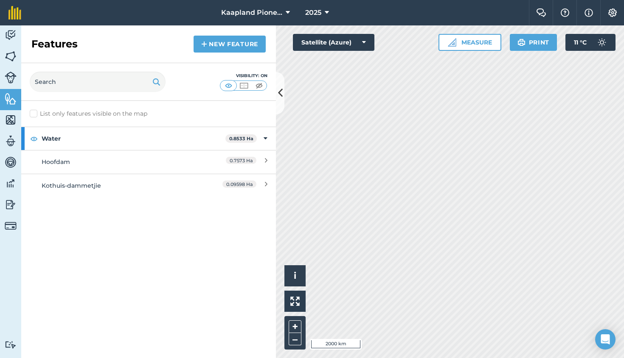
click at [11, 77] on img at bounding box center [11, 78] width 12 height 12
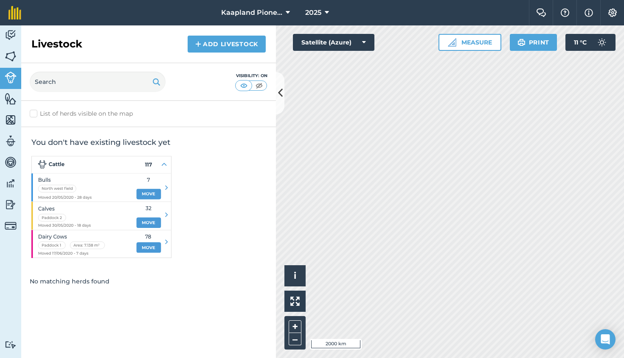
click at [12, 53] on img at bounding box center [11, 56] width 12 height 13
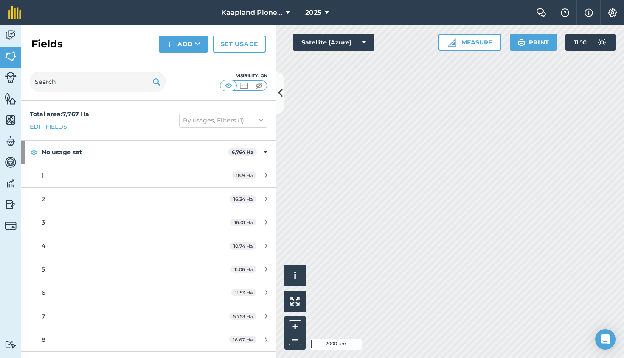
click at [12, 35] on img at bounding box center [11, 35] width 12 height 13
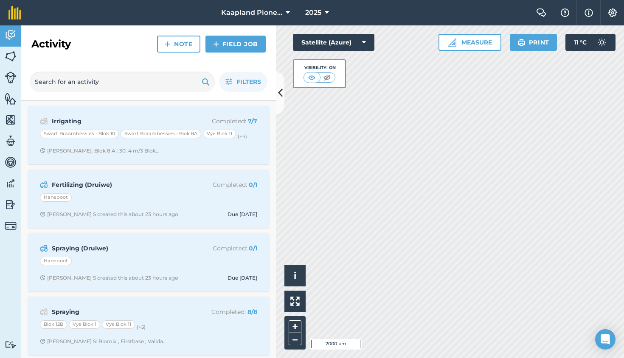
click at [14, 14] on img at bounding box center [14, 13] width 13 height 14
click at [280, 93] on icon at bounding box center [280, 93] width 5 height 15
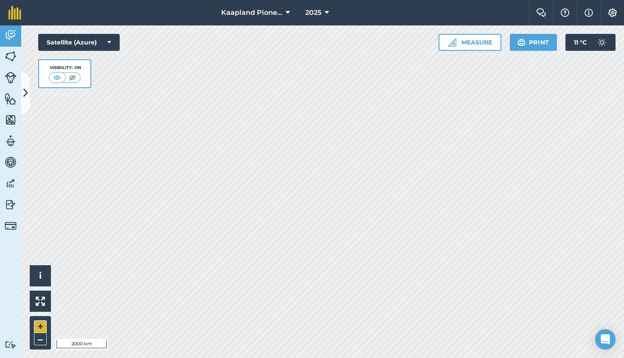
click at [41, 327] on button "+" at bounding box center [40, 327] width 13 height 13
click at [40, 327] on button "+" at bounding box center [40, 327] width 13 height 13
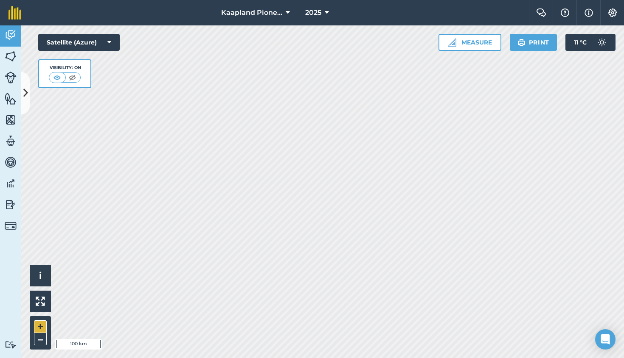
click at [40, 327] on button "+" at bounding box center [40, 327] width 13 height 13
click at [38, 327] on button "+" at bounding box center [40, 327] width 13 height 13
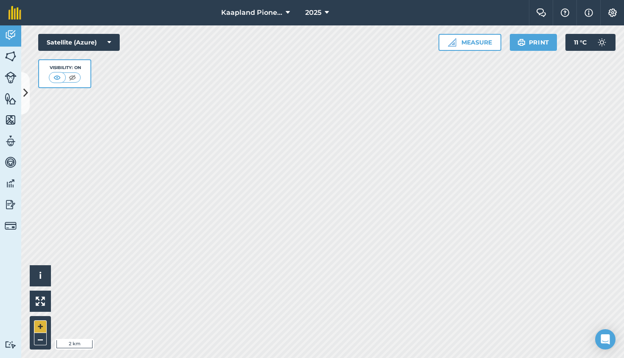
click at [40, 326] on button "+" at bounding box center [40, 327] width 13 height 13
click at [39, 325] on button "+" at bounding box center [40, 327] width 13 height 13
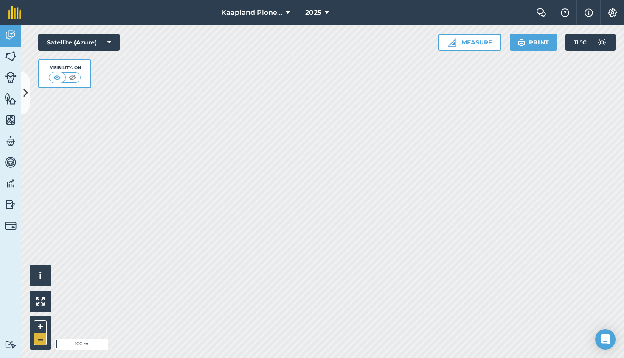
click at [39, 340] on button "–" at bounding box center [40, 339] width 13 height 12
click at [39, 326] on button "+" at bounding box center [40, 327] width 13 height 13
click at [10, 56] on img at bounding box center [11, 56] width 12 height 13
